Goal: Information Seeking & Learning: Learn about a topic

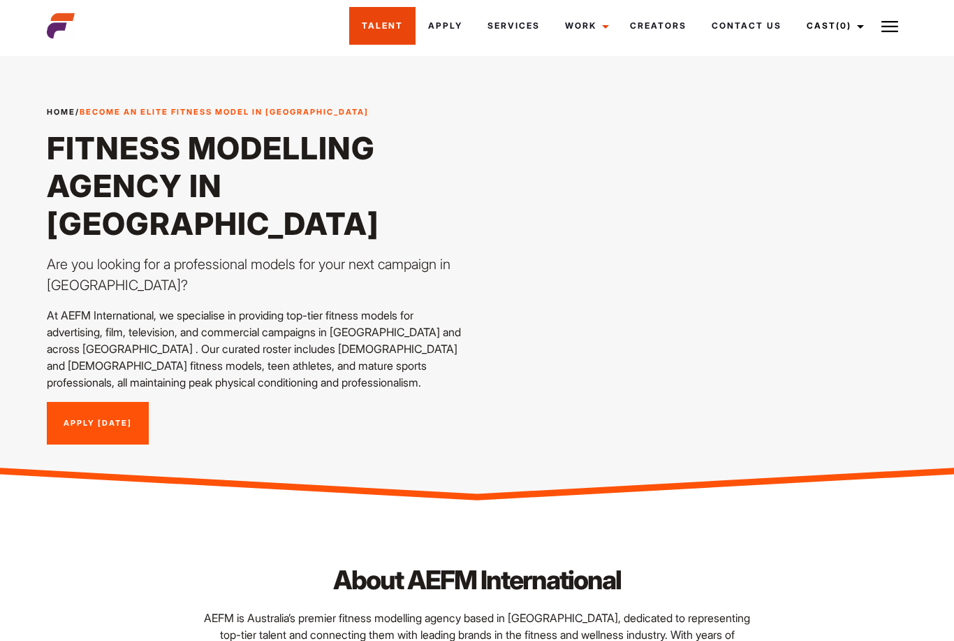
click at [375, 27] on link "Talent" at bounding box center [382, 26] width 66 height 38
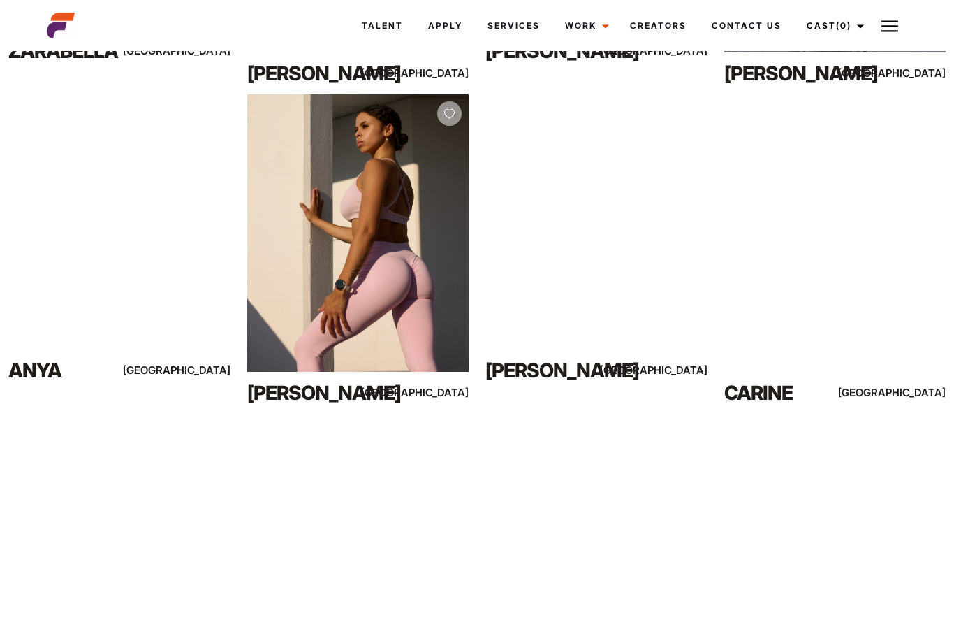
scroll to position [1190, 0]
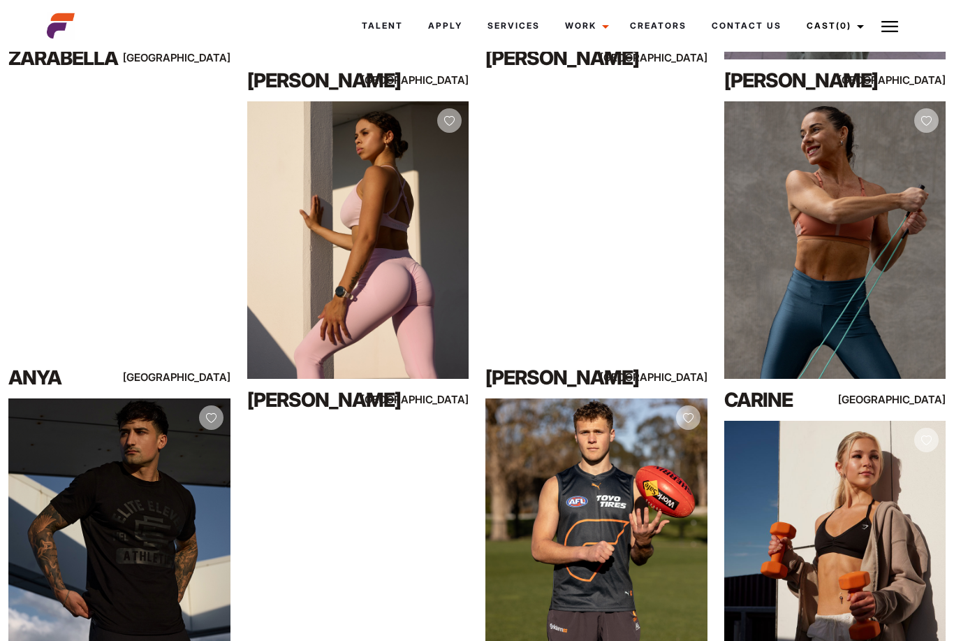
click at [41, 480] on div "View Profile" at bounding box center [119, 536] width 222 height 277
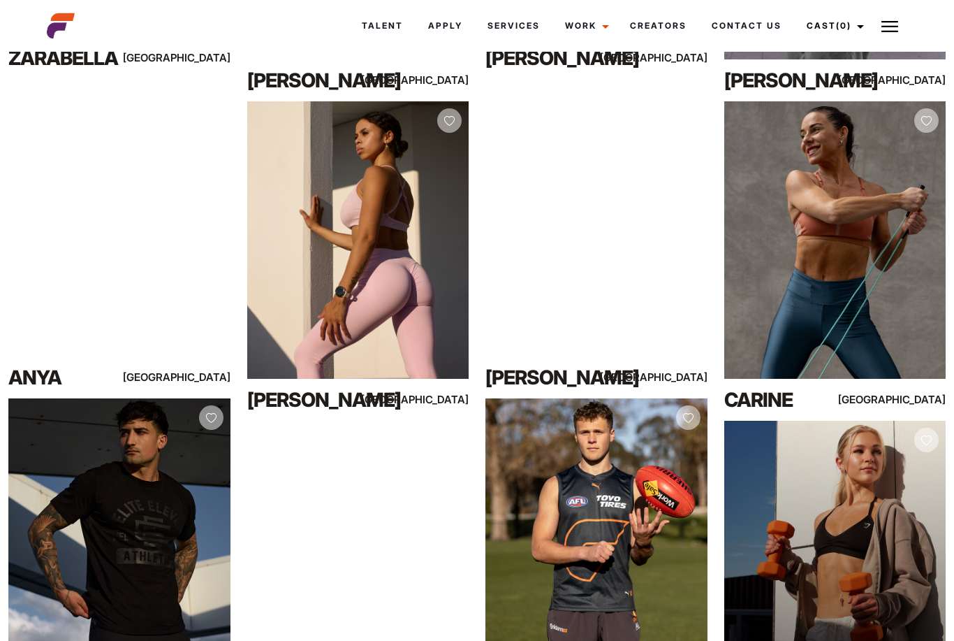
click at [845, 553] on div "View Profile" at bounding box center [835, 559] width 222 height 277
click at [847, 499] on div "View Profile" at bounding box center [835, 559] width 222 height 277
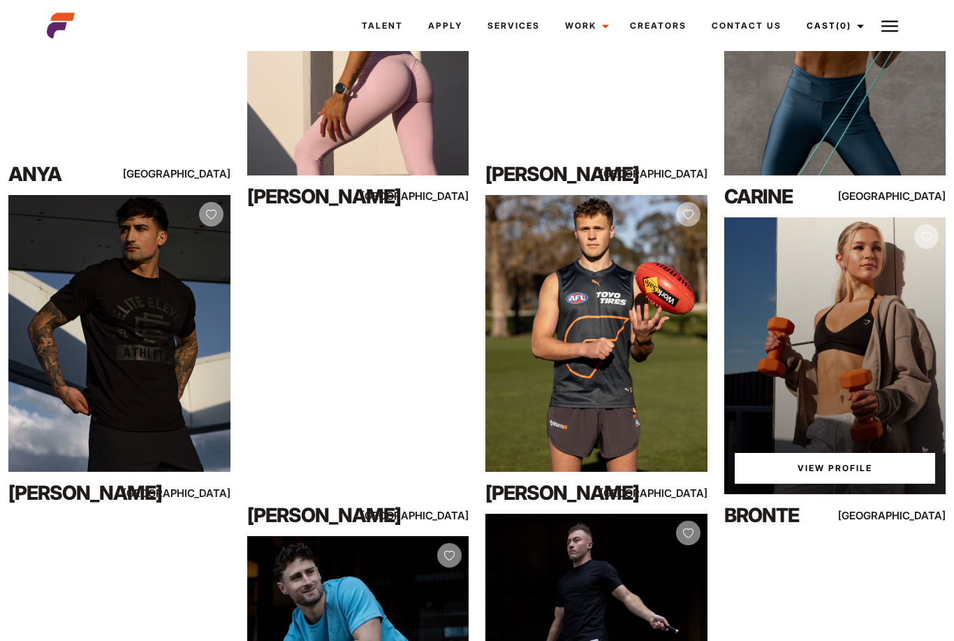
scroll to position [1393, 0]
click at [850, 470] on link "View Profile" at bounding box center [835, 468] width 201 height 31
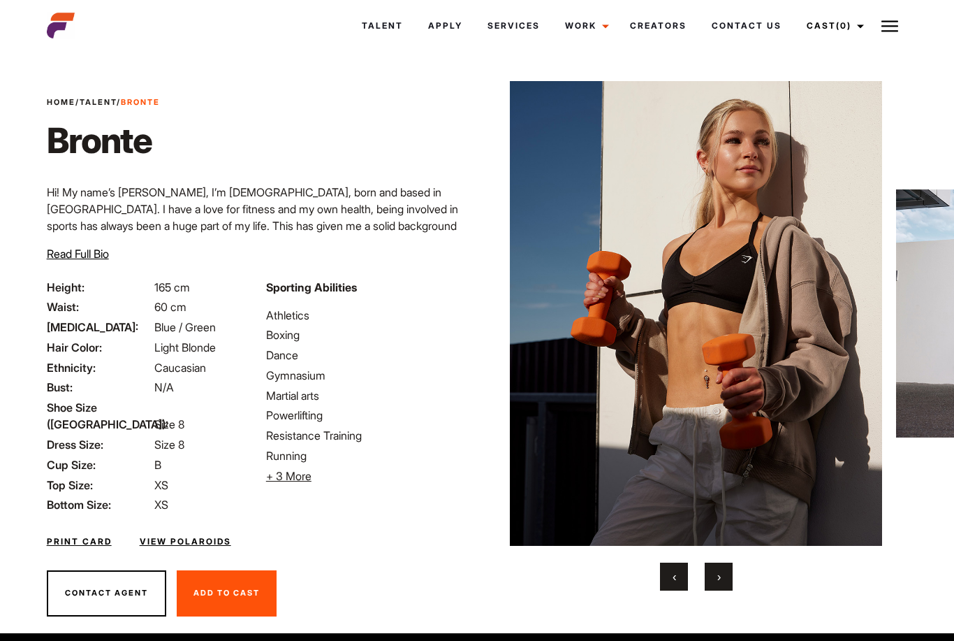
scroll to position [27, 0]
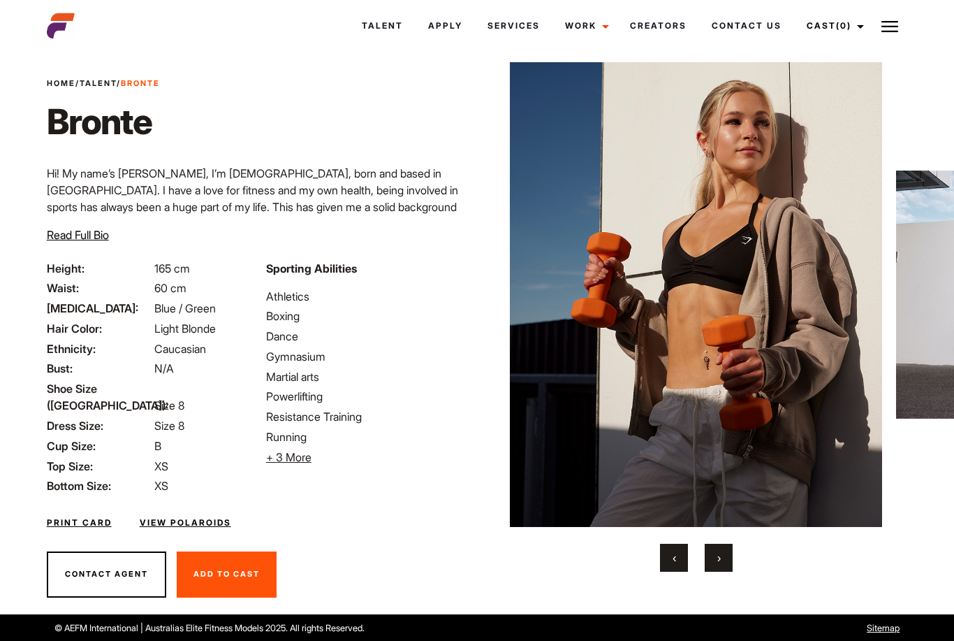
click at [720, 571] on button "›" at bounding box center [719, 558] width 28 height 28
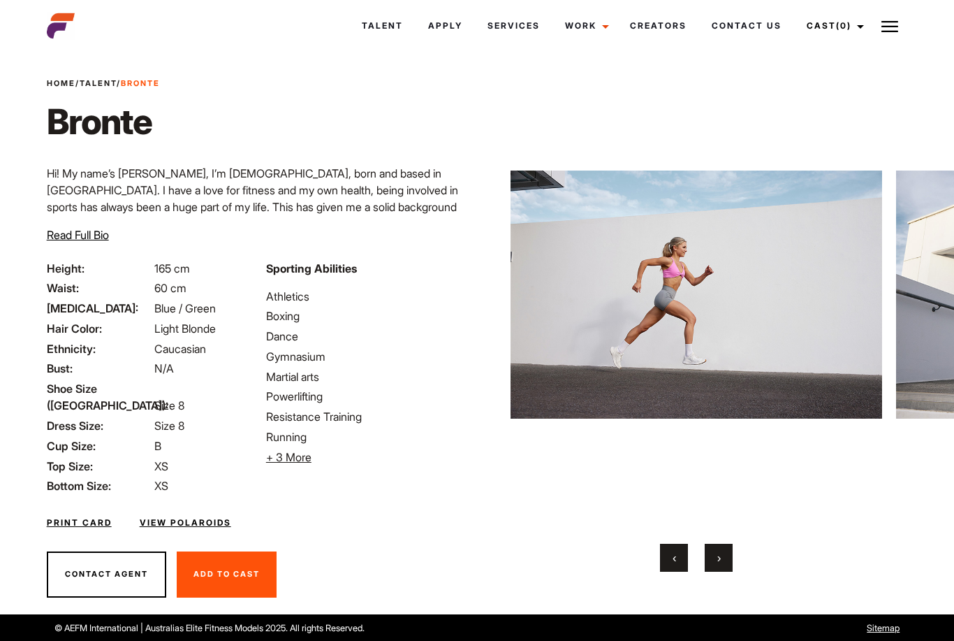
click at [720, 566] on button "›" at bounding box center [719, 558] width 28 height 28
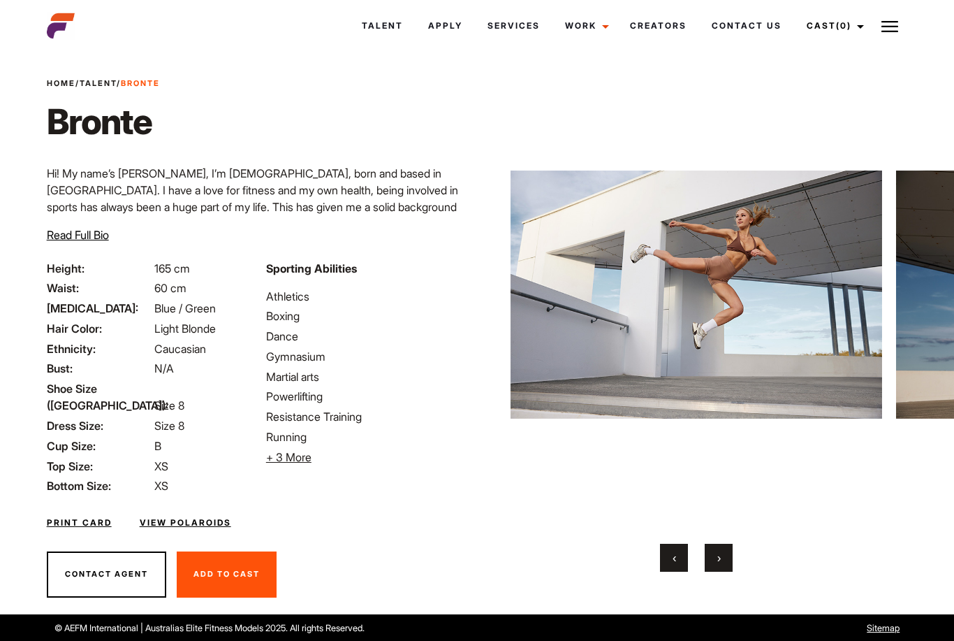
click at [721, 564] on button "›" at bounding box center [719, 558] width 28 height 28
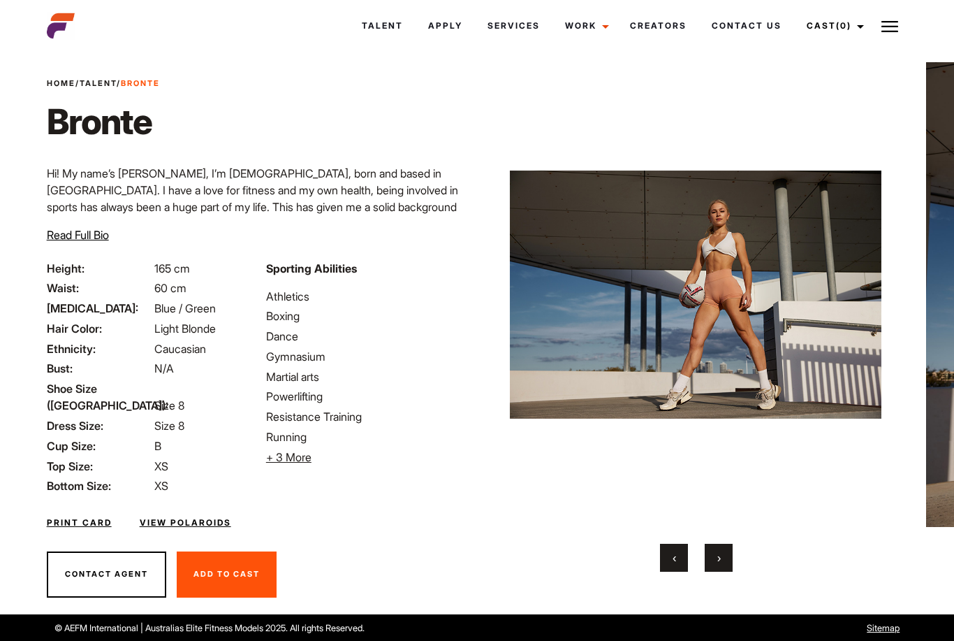
click at [716, 569] on button "›" at bounding box center [719, 558] width 28 height 28
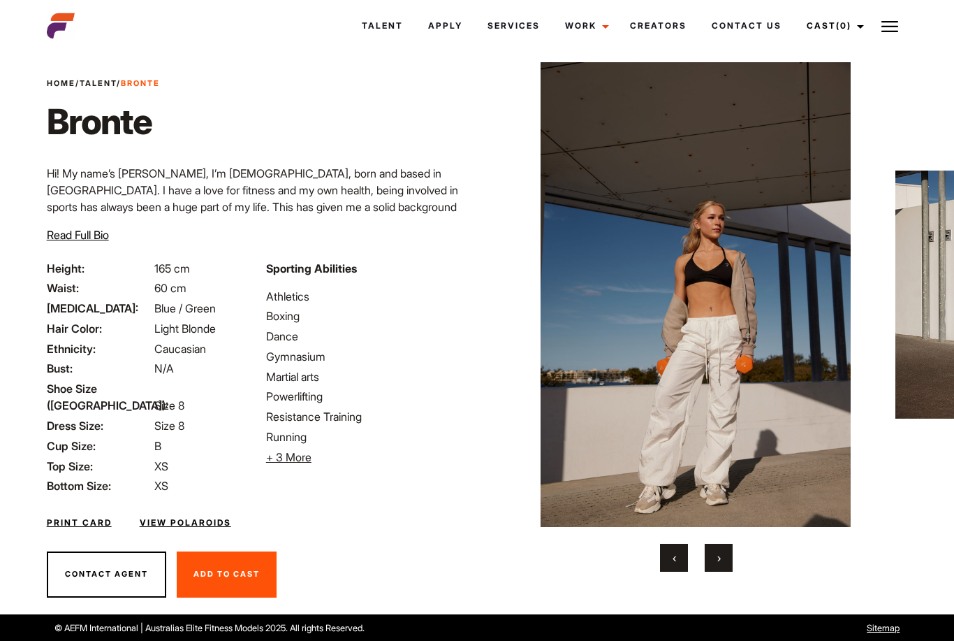
click at [721, 568] on button "›" at bounding box center [719, 558] width 28 height 28
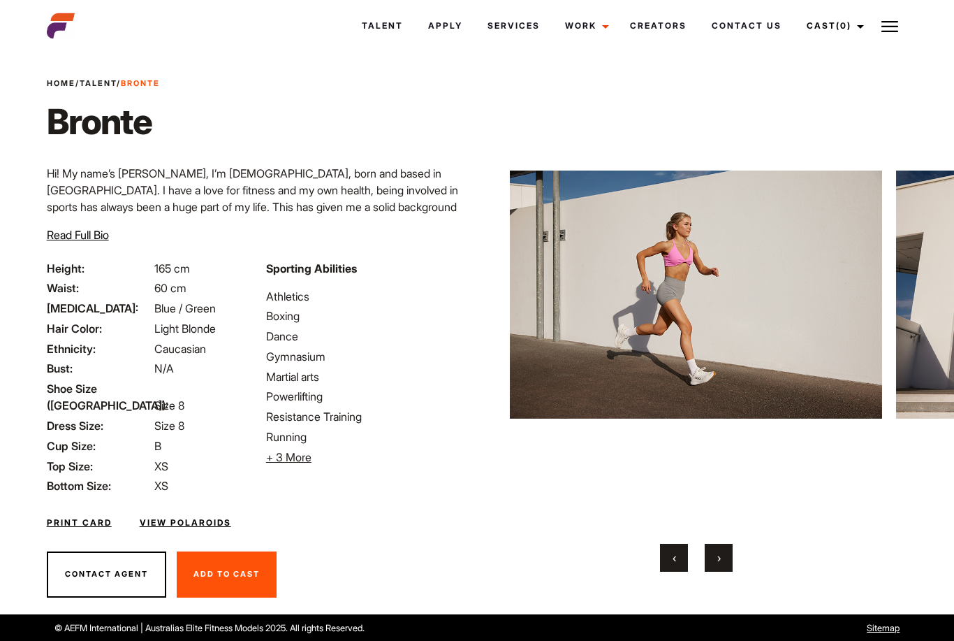
click at [719, 571] on button "›" at bounding box center [719, 558] width 28 height 28
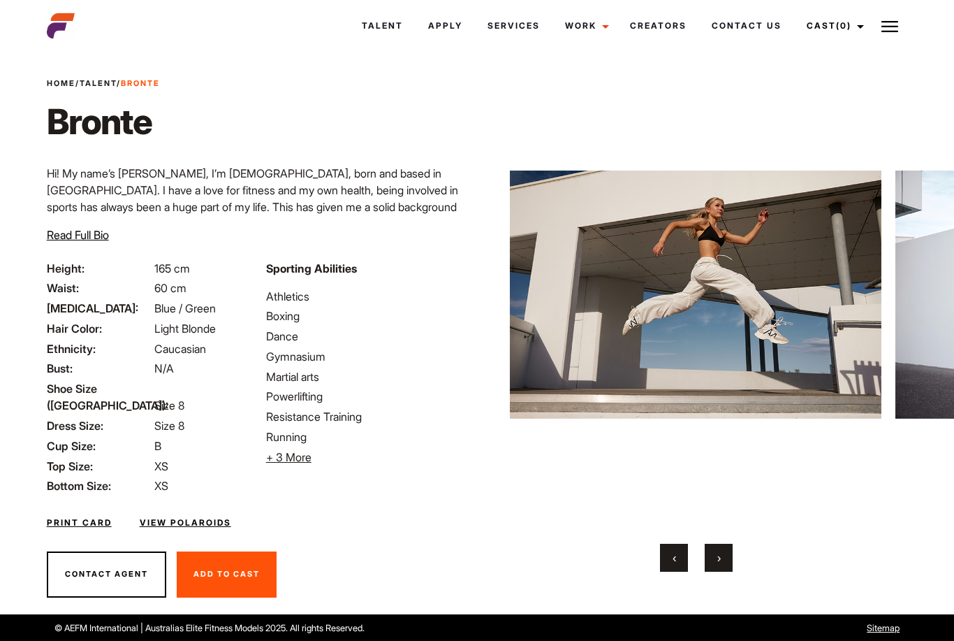
click at [726, 567] on button "›" at bounding box center [719, 558] width 28 height 28
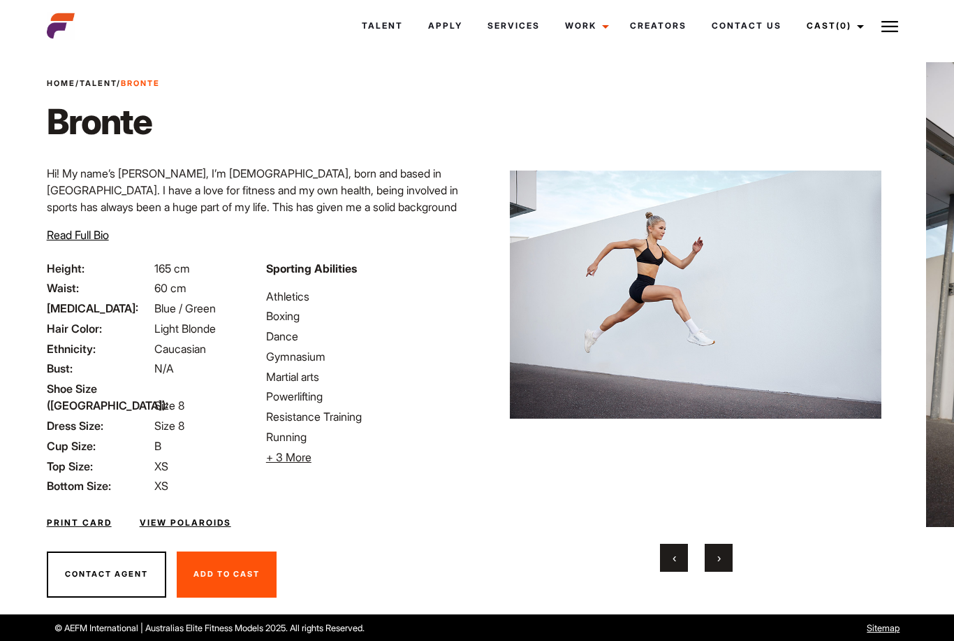
click at [722, 564] on button "›" at bounding box center [719, 558] width 28 height 28
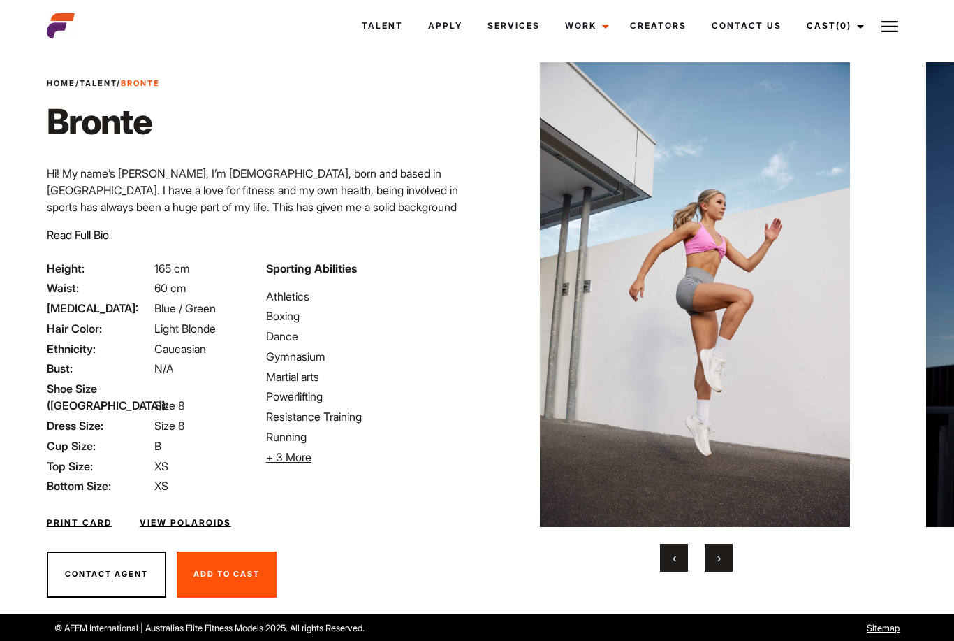
click at [717, 569] on button "›" at bounding box center [719, 558] width 28 height 28
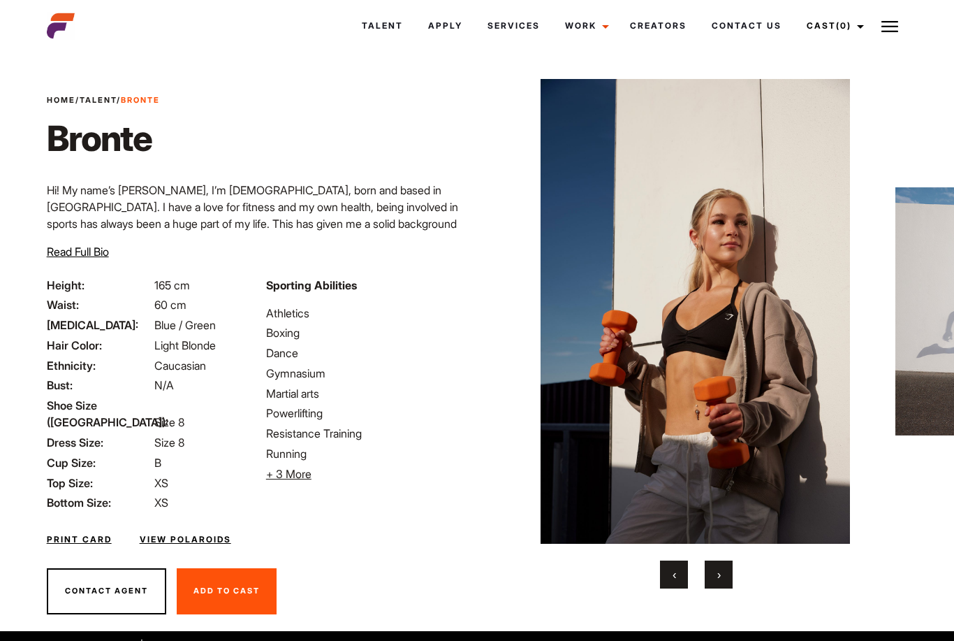
scroll to position [0, 0]
